Goal: Task Accomplishment & Management: Manage account settings

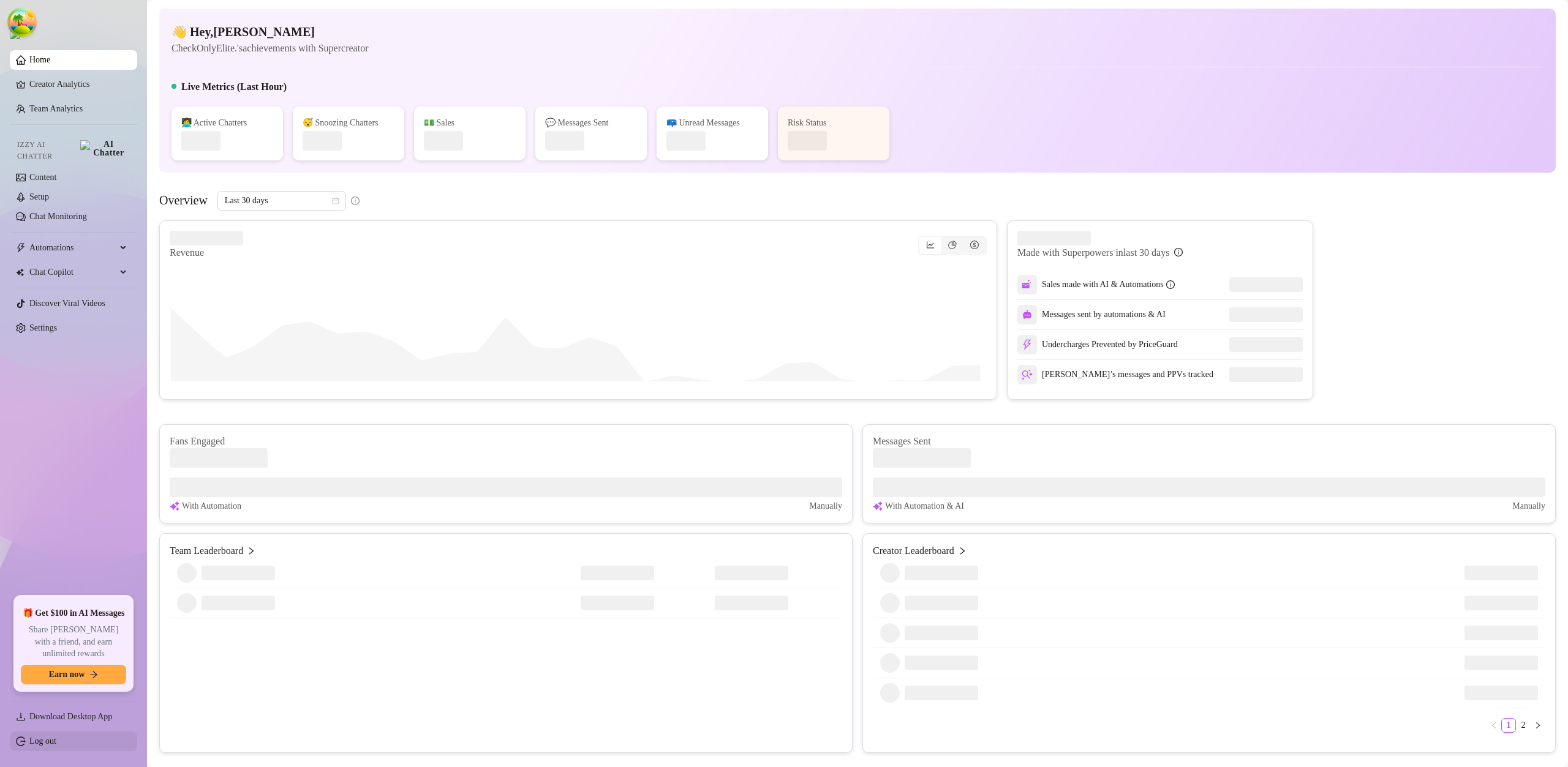
click at [57, 745] on link "Log out" at bounding box center [42, 742] width 27 height 9
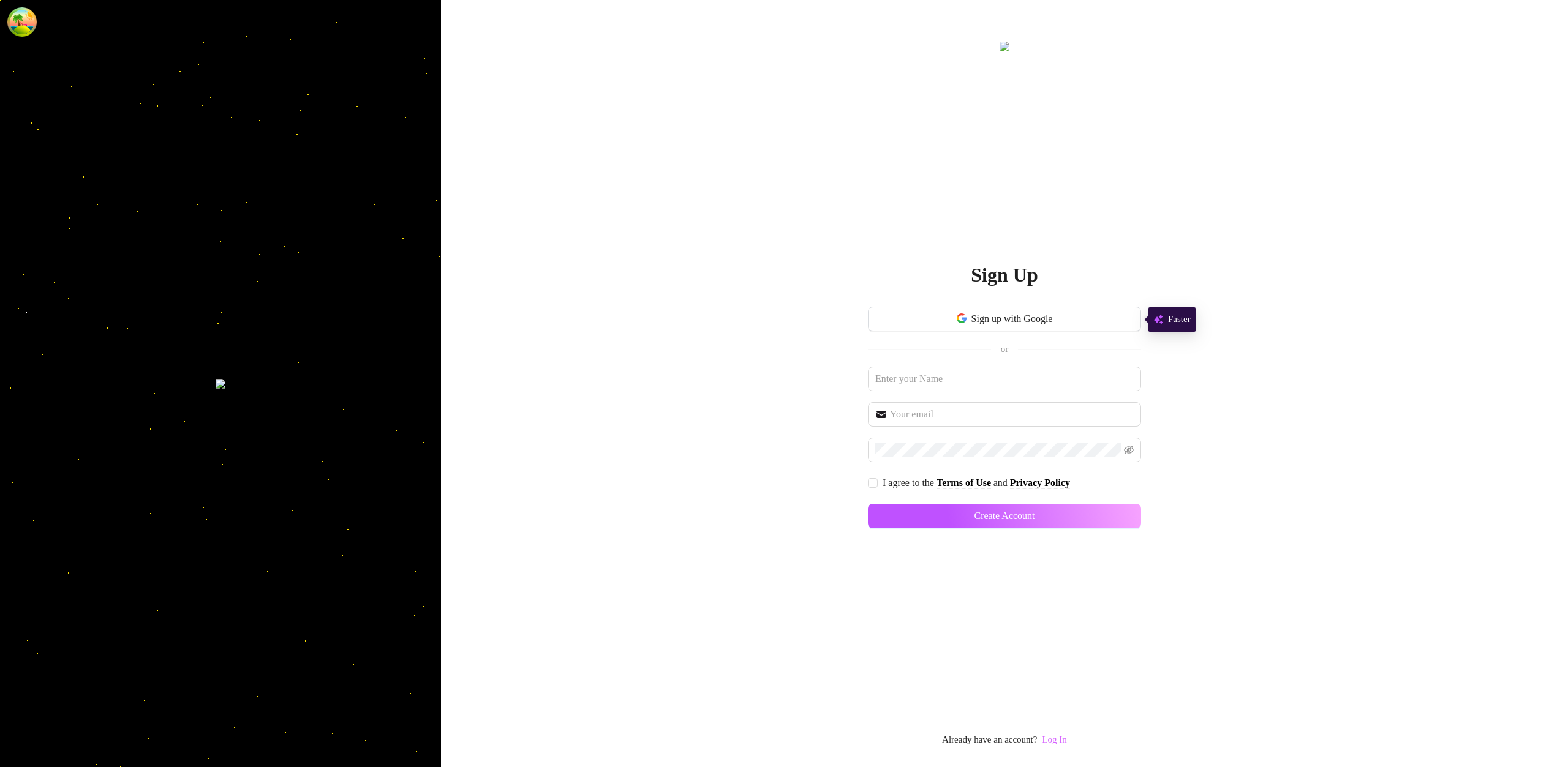
click at [1054, 743] on link "Log In" at bounding box center [1054, 740] width 25 height 9
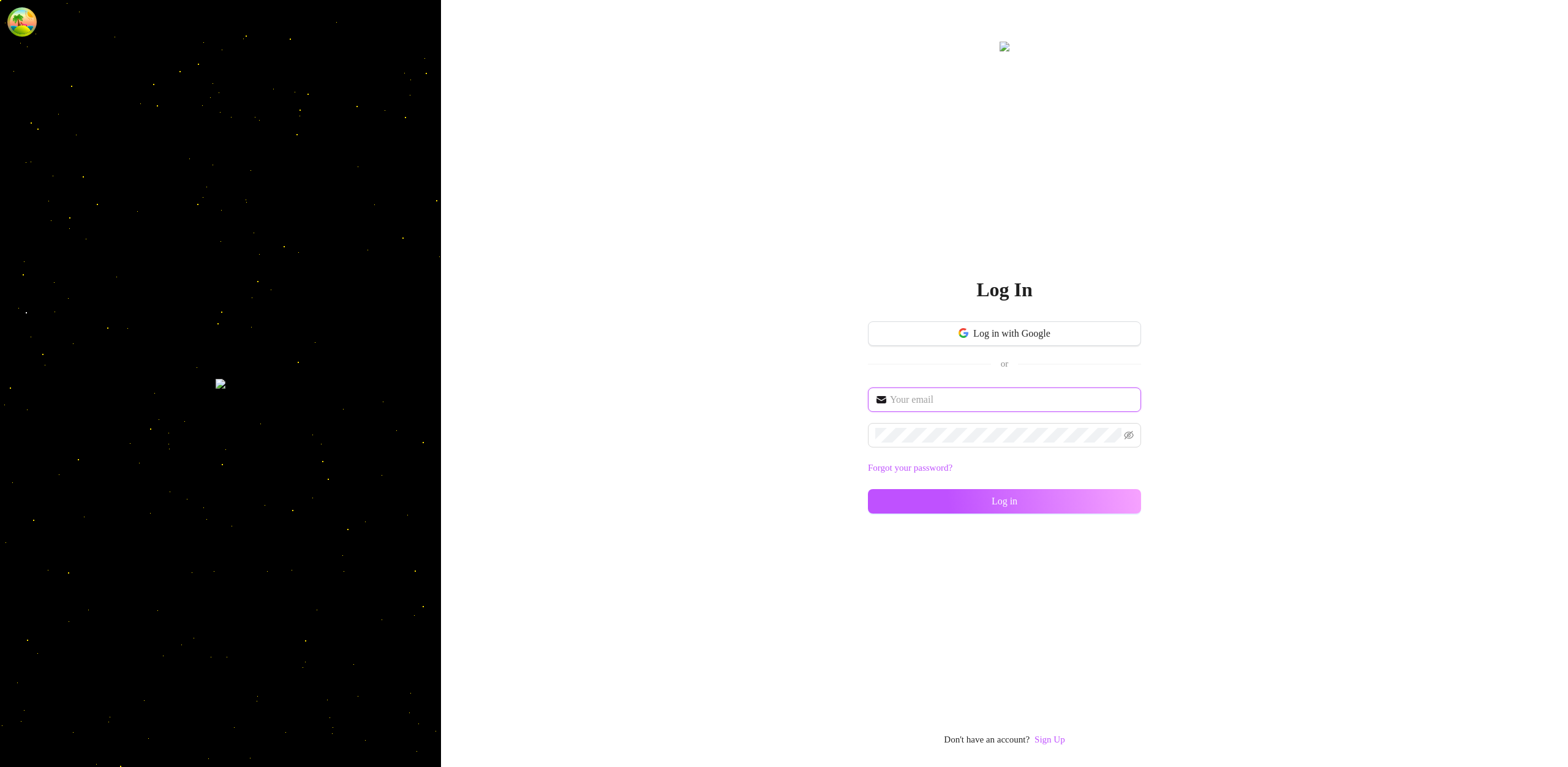
click at [970, 400] on input "text" at bounding box center [1012, 400] width 244 height 15
type input "[EMAIL_ADDRESS][DOMAIN_NAME]"
click at [1105, 498] on button "Log in" at bounding box center [1005, 501] width 273 height 24
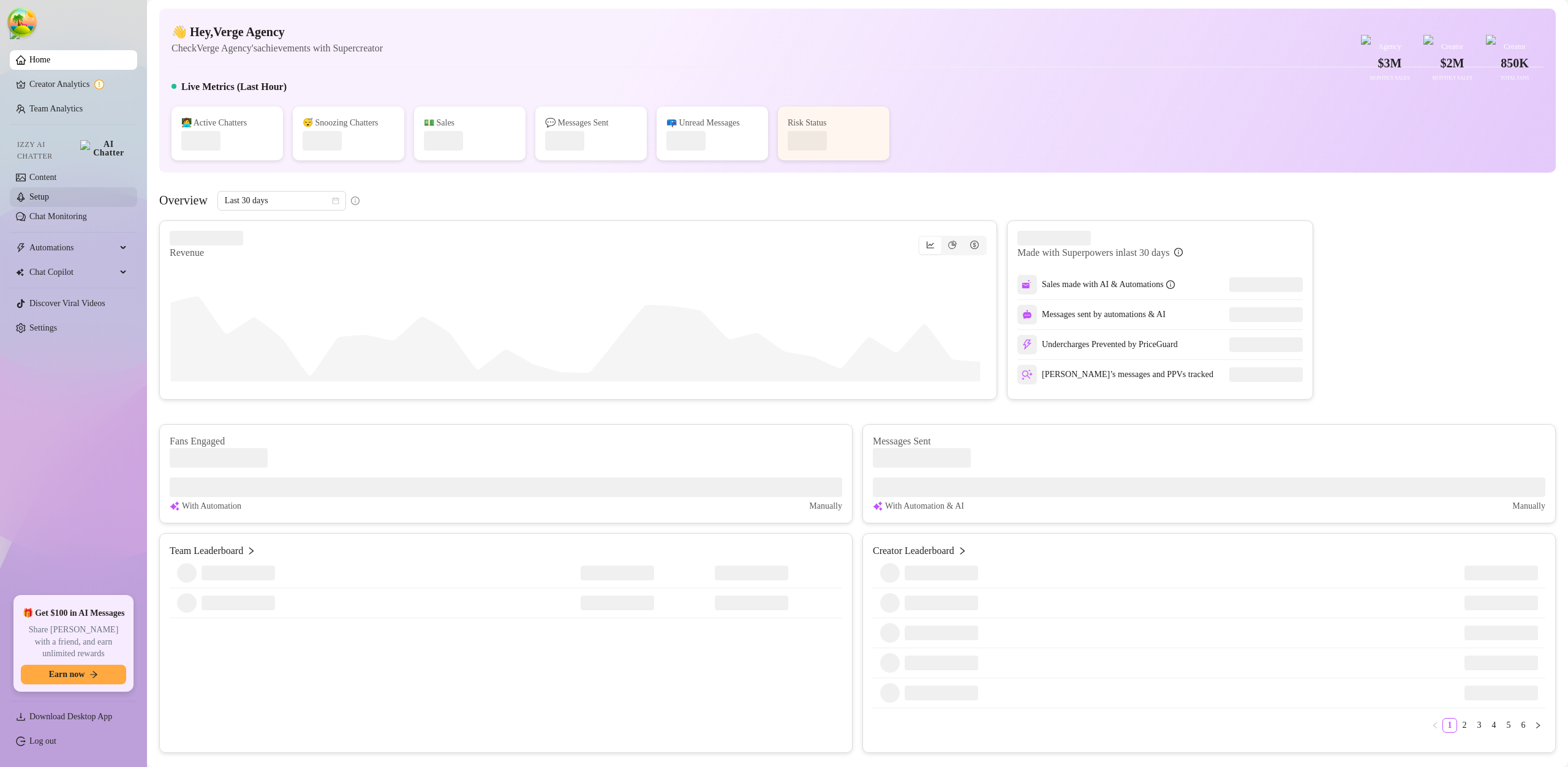
click at [49, 192] on link "Setup" at bounding box center [39, 197] width 20 height 9
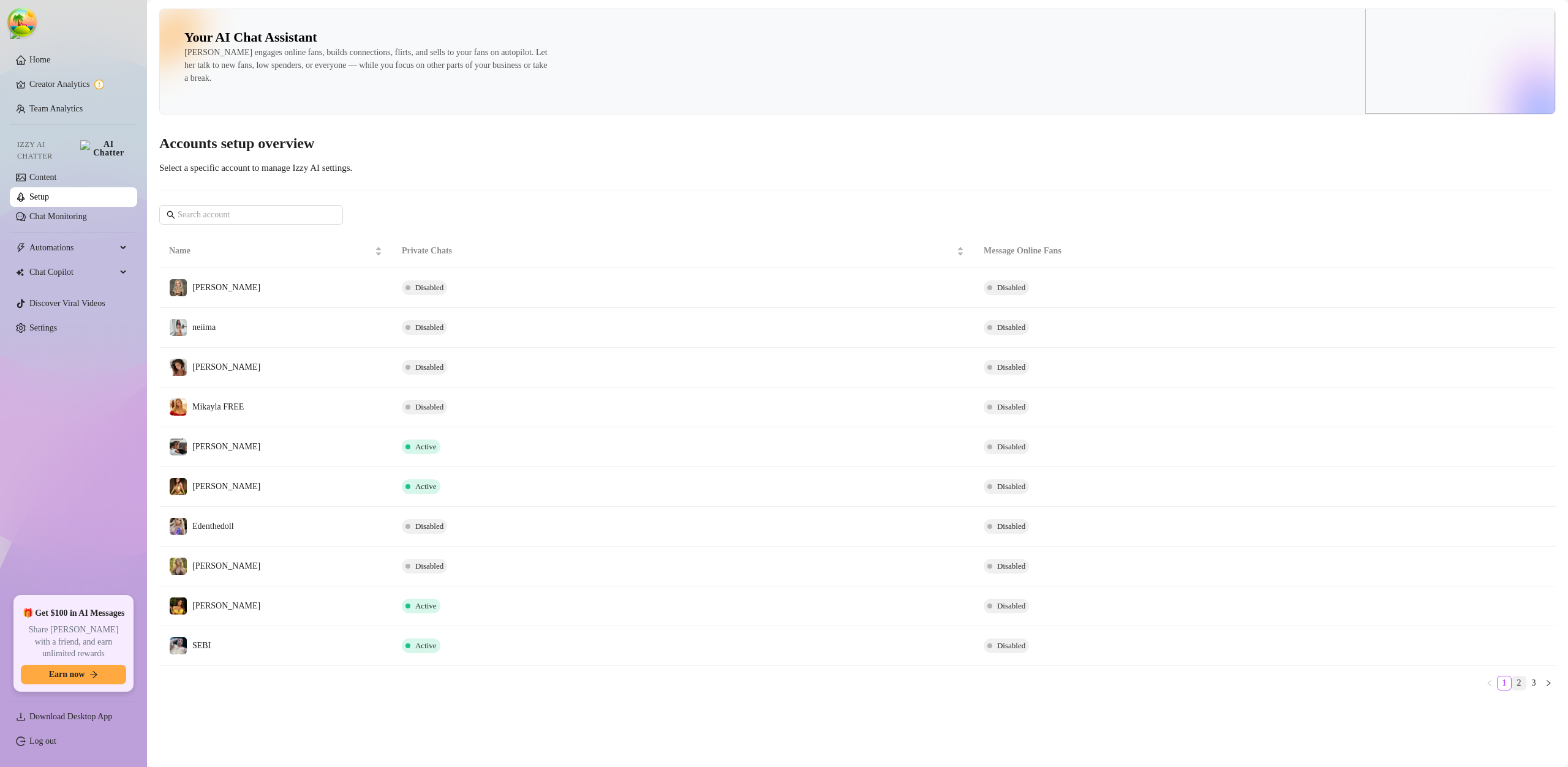
click at [1523, 684] on link "2" at bounding box center [1519, 683] width 13 height 13
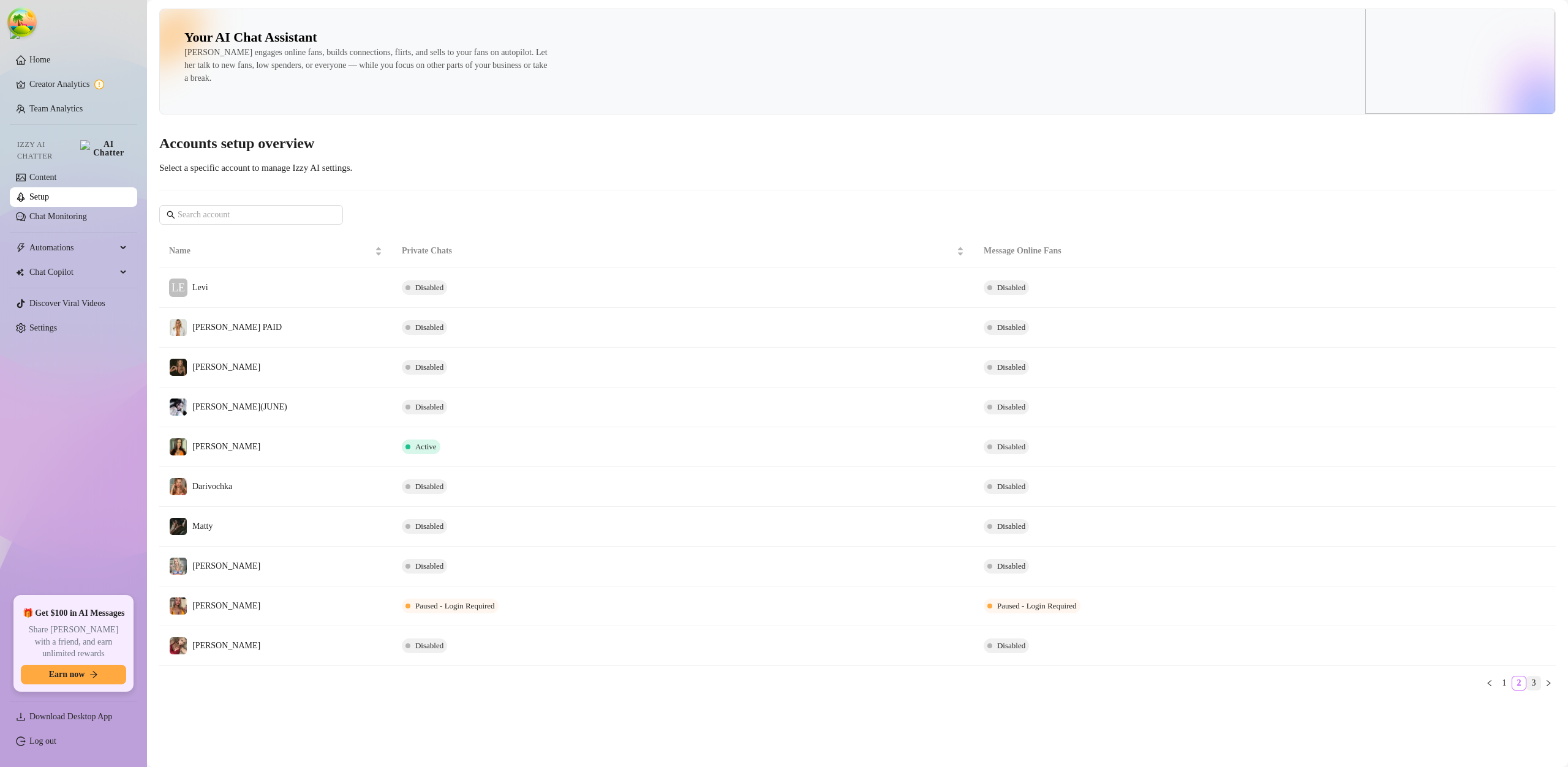
click at [1531, 682] on link "3" at bounding box center [1534, 683] width 13 height 13
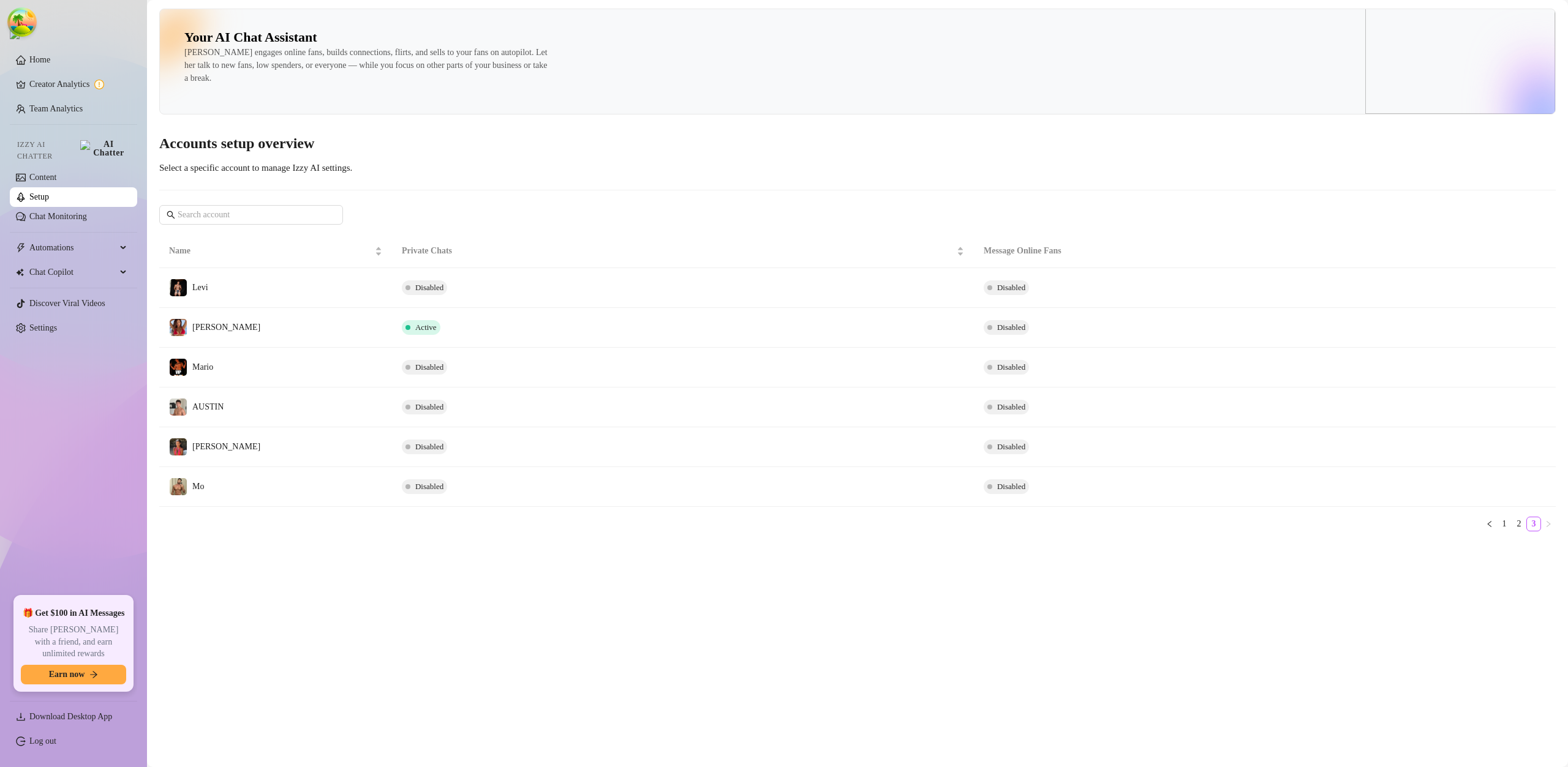
click at [236, 330] on td "[PERSON_NAME]" at bounding box center [275, 328] width 233 height 40
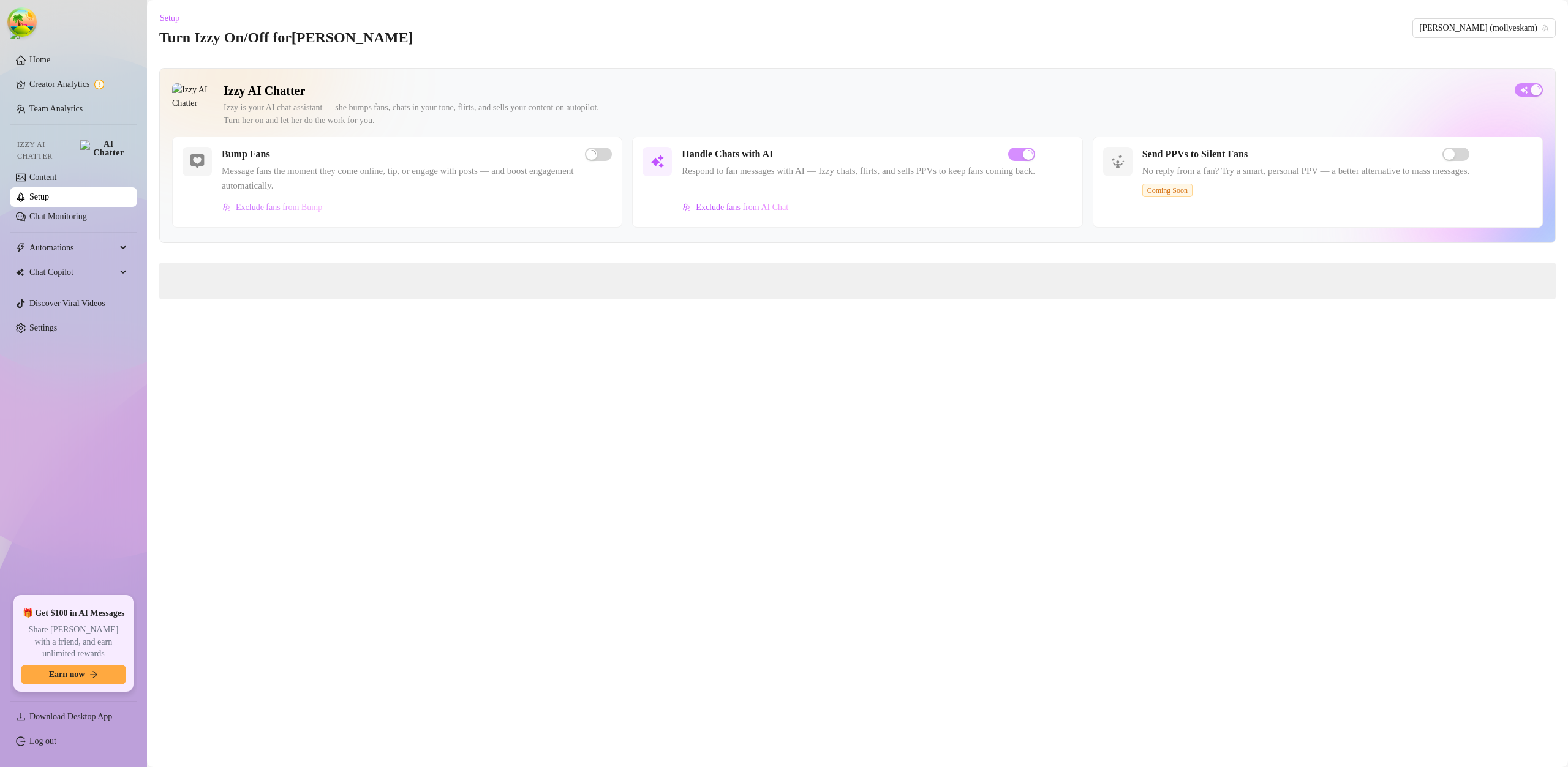
click at [295, 204] on span "Exclude fans from Bump" at bounding box center [279, 207] width 87 height 9
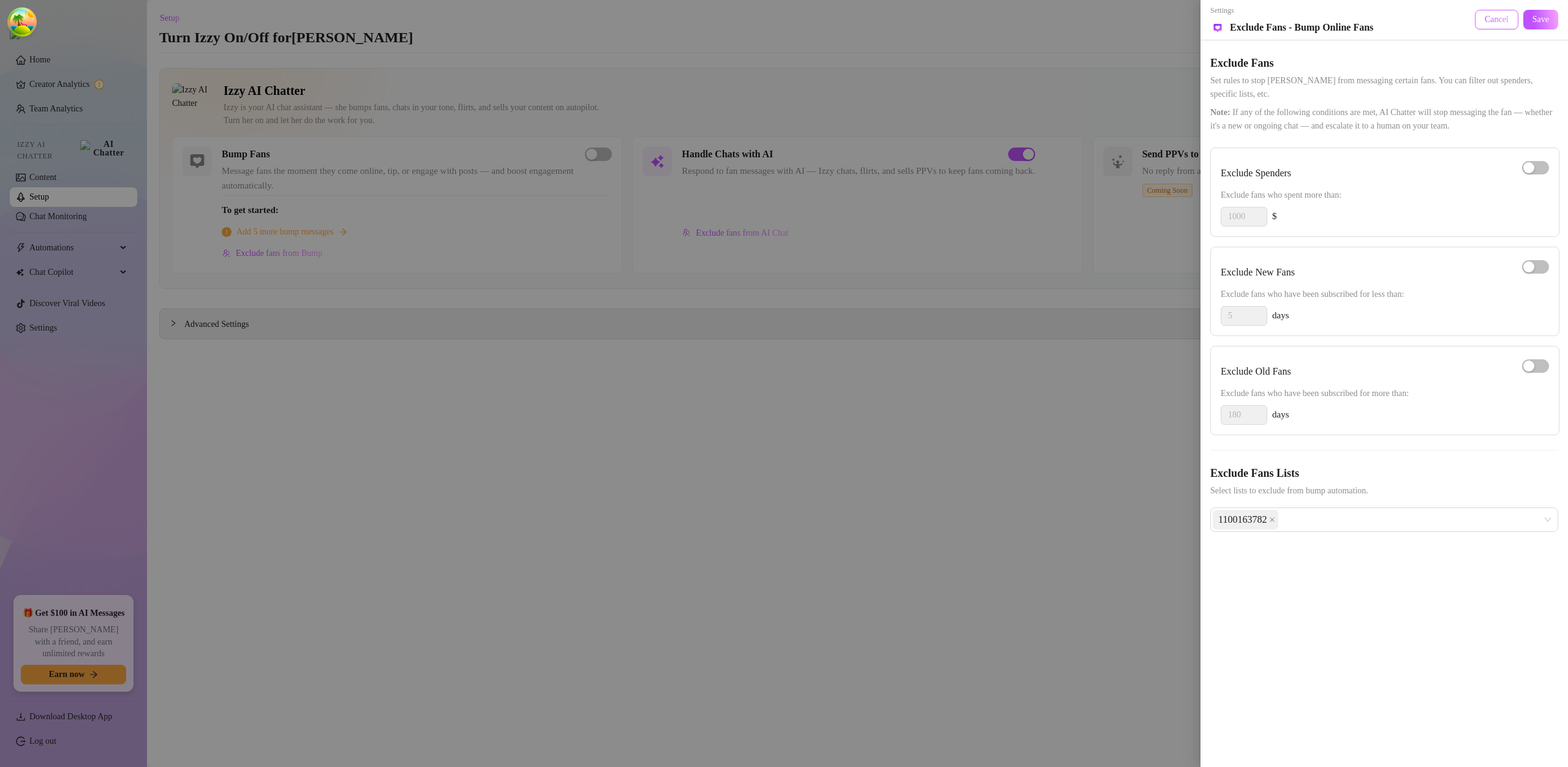
click at [1502, 20] on span "Cancel" at bounding box center [1496, 20] width 24 height 9
